Goal: Task Accomplishment & Management: Use online tool/utility

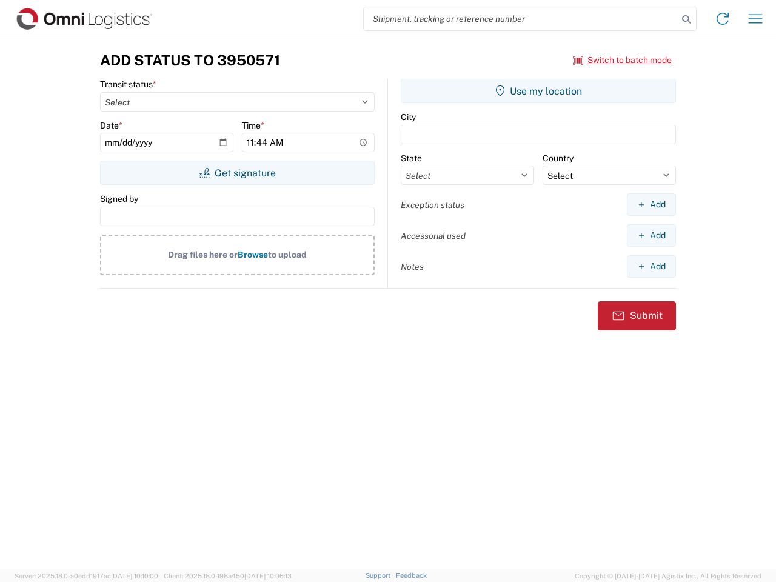
click at [521, 19] on input "search" at bounding box center [521, 18] width 314 height 23
click at [687, 19] on icon at bounding box center [686, 19] width 17 height 17
click at [723, 19] on icon at bounding box center [722, 18] width 19 height 19
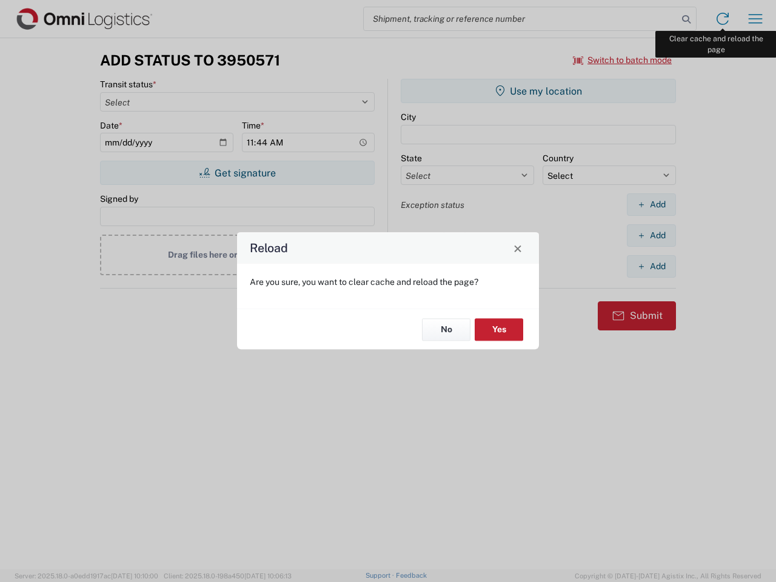
click at [756, 19] on div "Reload Are you sure, you want to clear cache and reload the page? No Yes" at bounding box center [388, 291] width 776 height 582
click at [623, 60] on div "Reload Are you sure, you want to clear cache and reload the page? No Yes" at bounding box center [388, 291] width 776 height 582
click at [237, 173] on div "Reload Are you sure, you want to clear cache and reload the page? No Yes" at bounding box center [388, 291] width 776 height 582
click at [539, 91] on div "Reload Are you sure, you want to clear cache and reload the page? No Yes" at bounding box center [388, 291] width 776 height 582
click at [652, 204] on div "Reload Are you sure, you want to clear cache and reload the page? No Yes" at bounding box center [388, 291] width 776 height 582
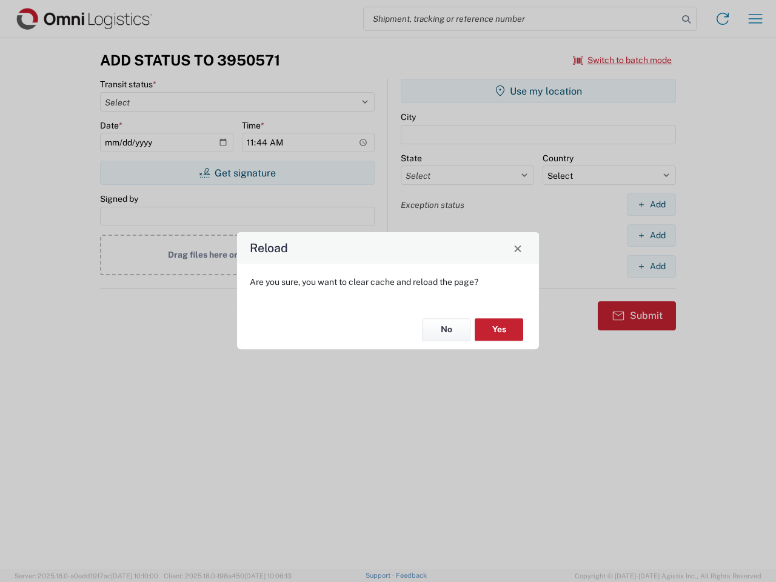
click at [652, 235] on div "Reload Are you sure, you want to clear cache and reload the page? No Yes" at bounding box center [388, 291] width 776 height 582
click at [652, 266] on div "Reload Are you sure, you want to clear cache and reload the page? No Yes" at bounding box center [388, 291] width 776 height 582
